Goal: Information Seeking & Learning: Find specific fact

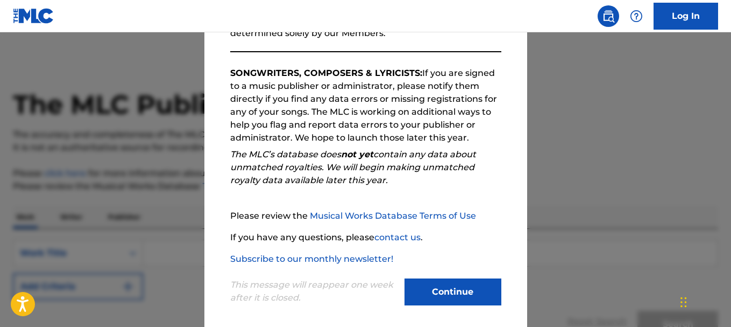
scroll to position [166, 0]
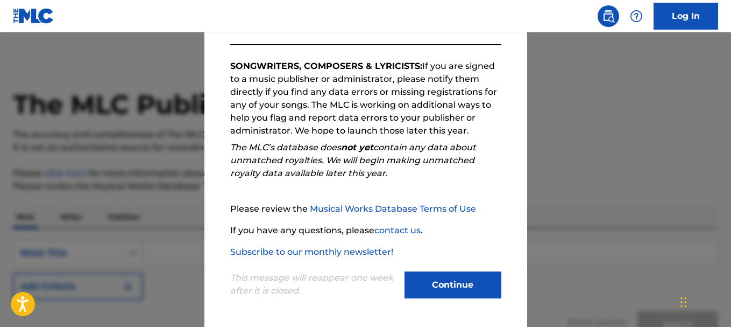
click at [446, 284] on button "Continue" at bounding box center [453, 284] width 97 height 27
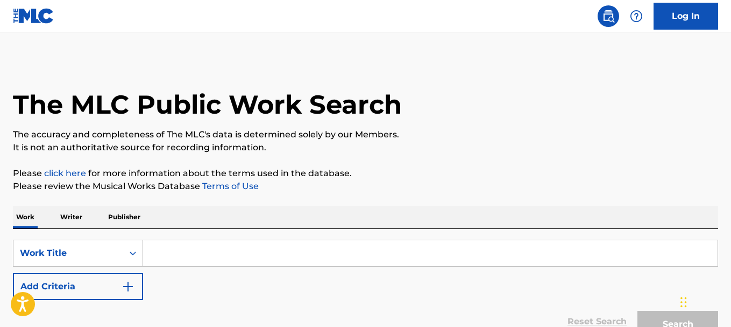
click at [166, 253] on input "Search Form" at bounding box center [430, 253] width 574 height 26
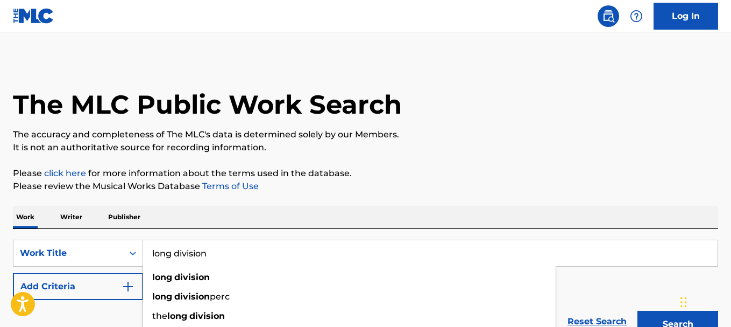
type input "long division"
click at [126, 288] on img "Search Form" at bounding box center [128, 286] width 13 height 13
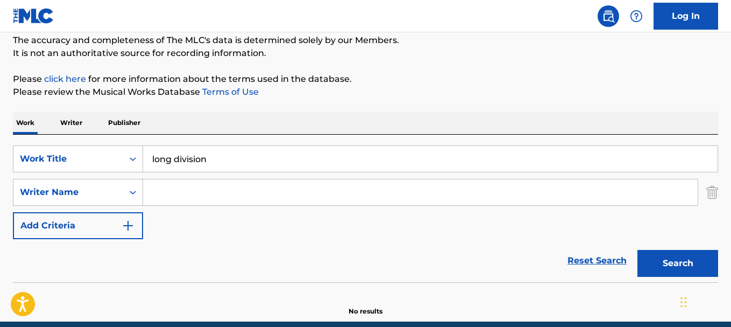
scroll to position [108, 0]
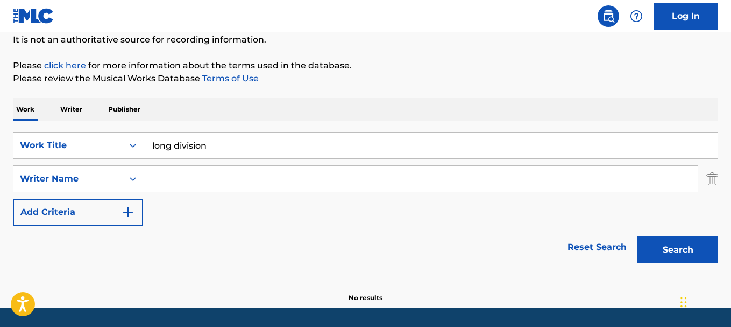
click at [162, 181] on input "Search Form" at bounding box center [420, 179] width 555 height 26
type input "[PERSON_NAME]"
click at [681, 247] on button "Search" at bounding box center [677, 249] width 81 height 27
click at [666, 245] on button "Search" at bounding box center [677, 249] width 81 height 27
click at [214, 144] on input "long division" at bounding box center [430, 145] width 574 height 26
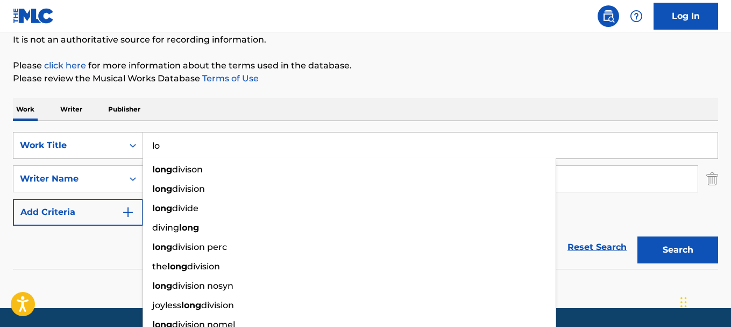
type input "l"
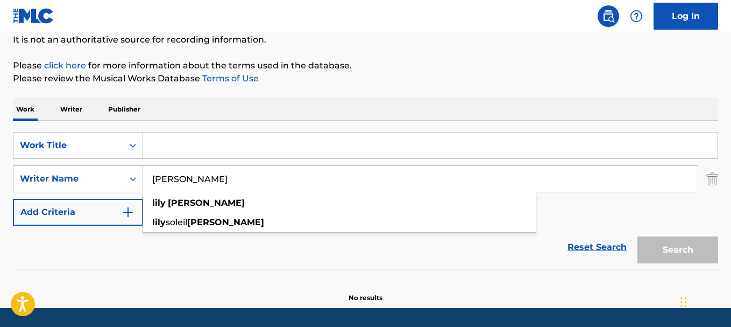
type input "[PERSON_NAME]"
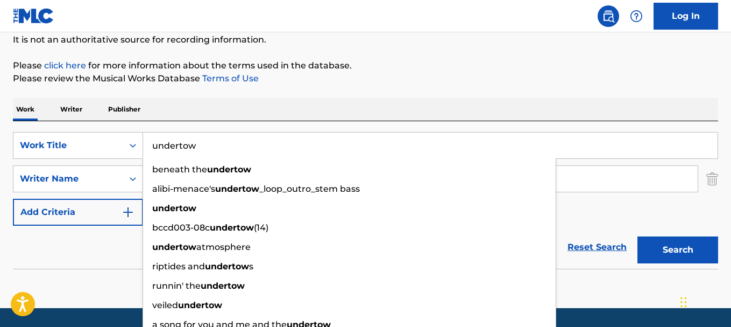
type input "undertow"
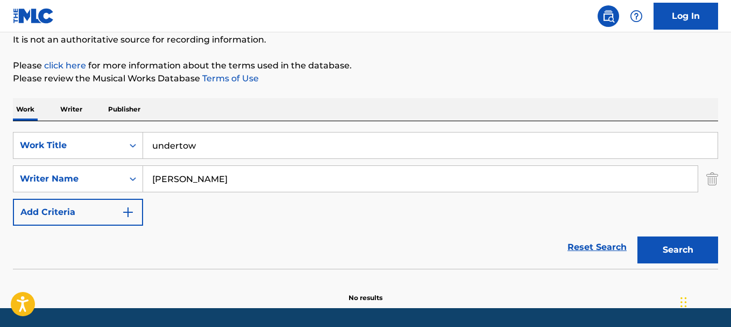
click at [668, 248] on button "Search" at bounding box center [677, 249] width 81 height 27
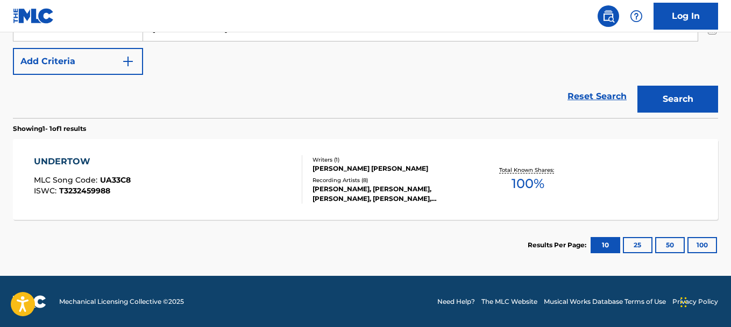
scroll to position [259, 0]
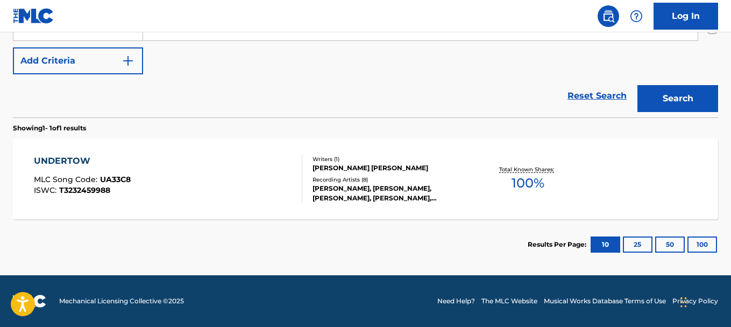
click at [422, 185] on div "[PERSON_NAME], [PERSON_NAME], [PERSON_NAME], [PERSON_NAME], [PERSON_NAME]" at bounding box center [391, 192] width 157 height 19
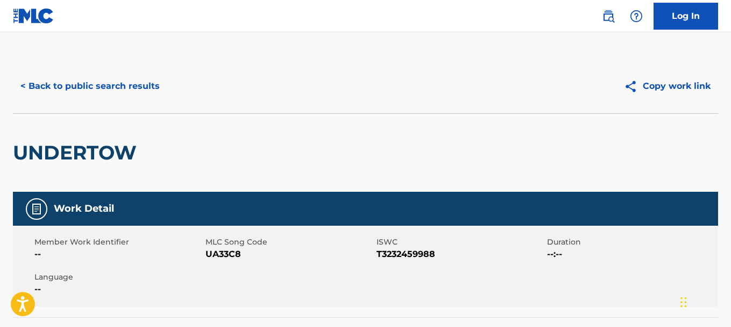
click at [85, 83] on button "< Back to public search results" at bounding box center [90, 86] width 154 height 27
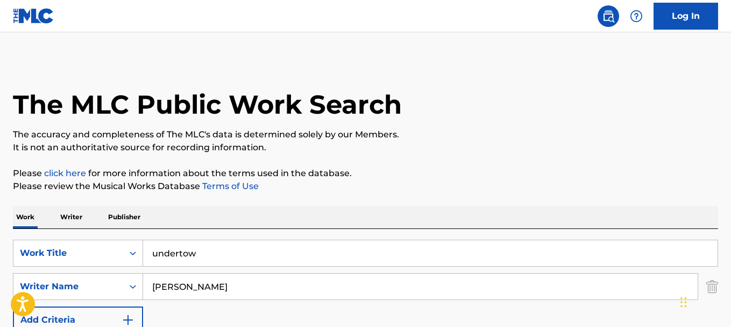
scroll to position [197, 0]
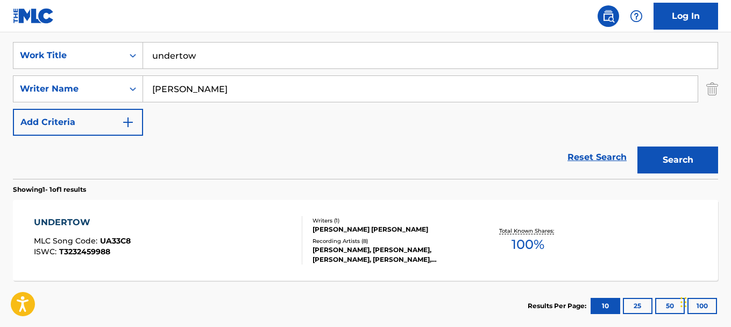
click at [203, 57] on input "undertow" at bounding box center [430, 55] width 574 height 26
type input "u"
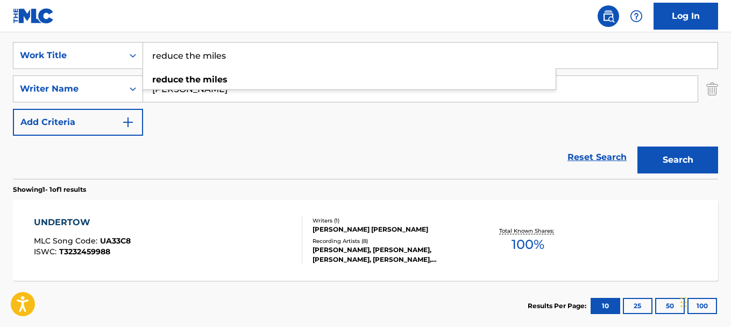
type input "reduce the miles"
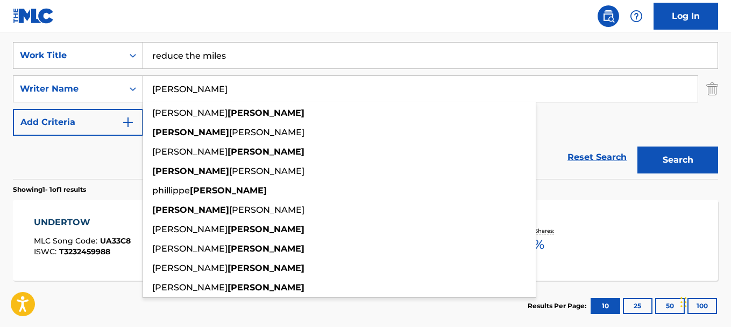
type input "[PERSON_NAME]"
click at [659, 154] on button "Search" at bounding box center [677, 159] width 81 height 27
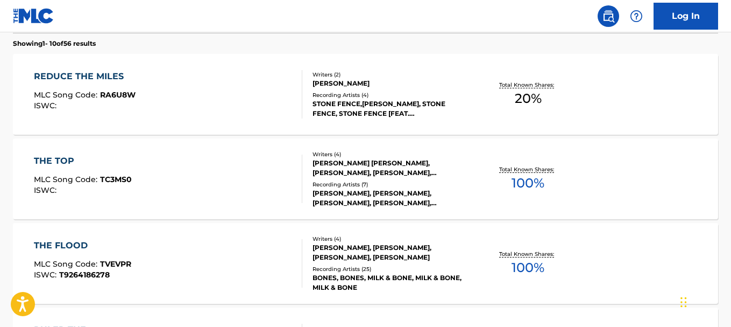
scroll to position [352, 0]
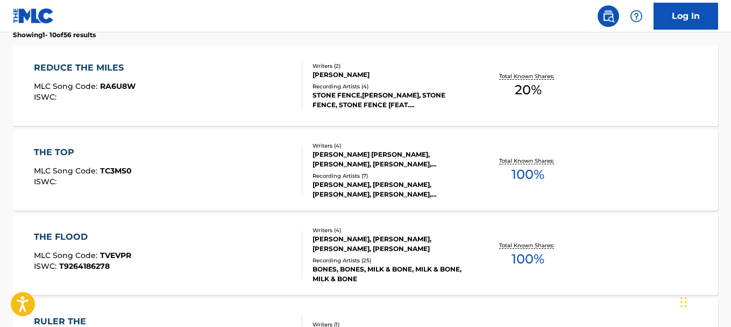
click at [366, 97] on div "STONE FENCE,[PERSON_NAME], STONE FENCE, STONE FENCE [FEAT. [PERSON_NAME]], STON…" at bounding box center [391, 99] width 157 height 19
